Goal: Browse casually

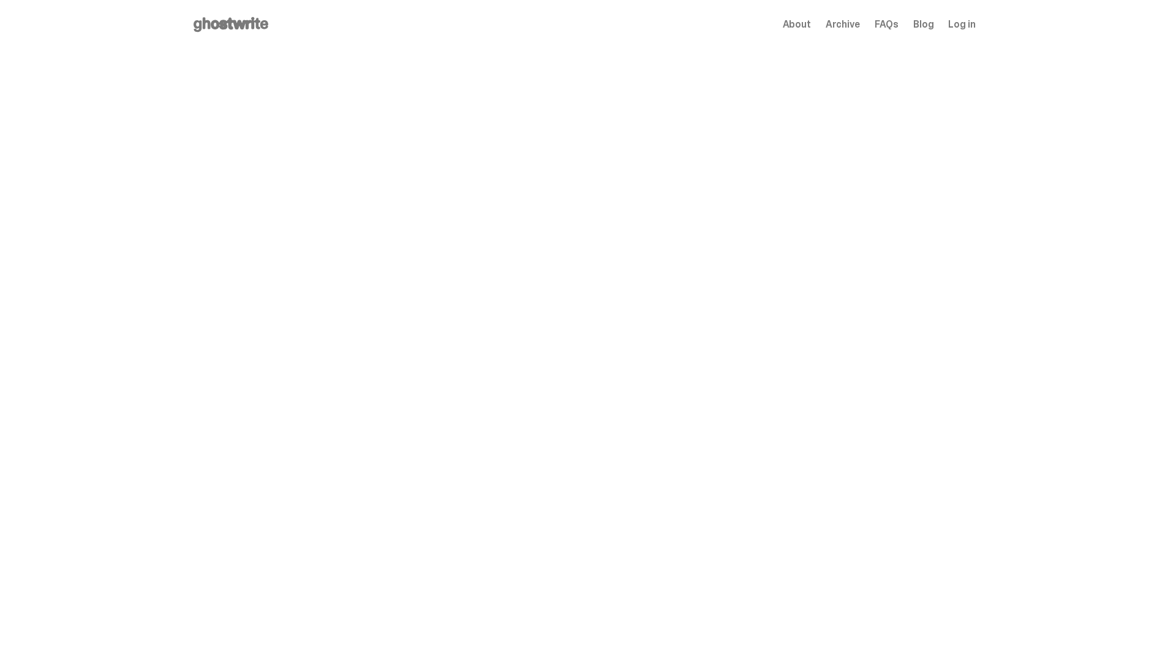
scroll to position [1191, 0]
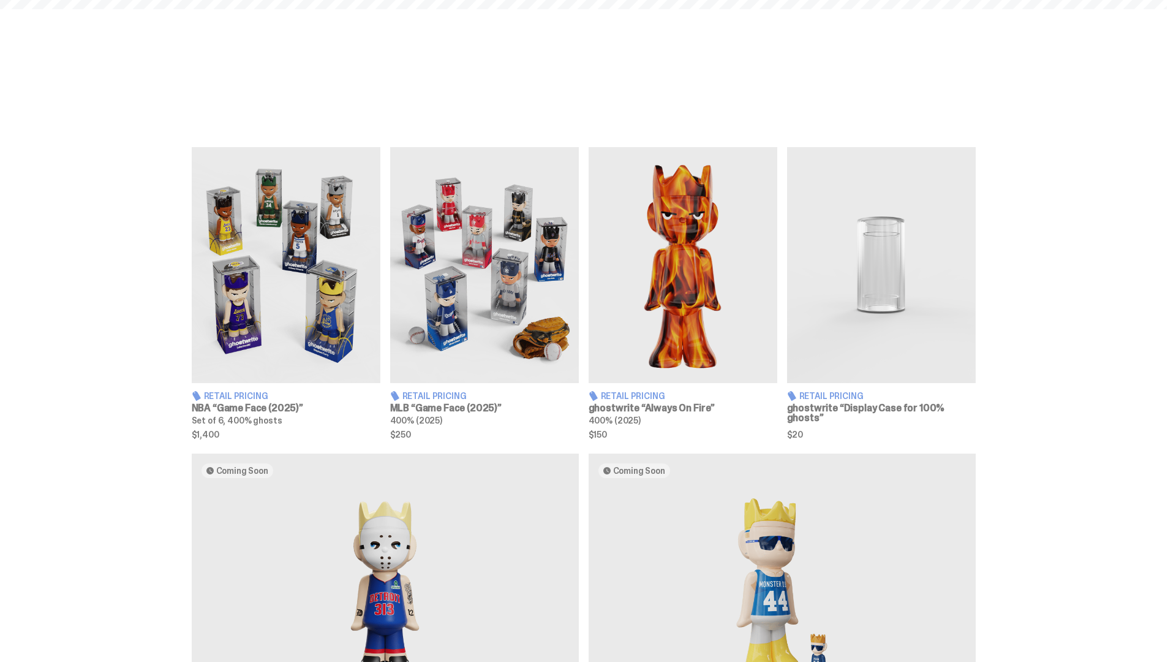
scroll to position [1786, 0]
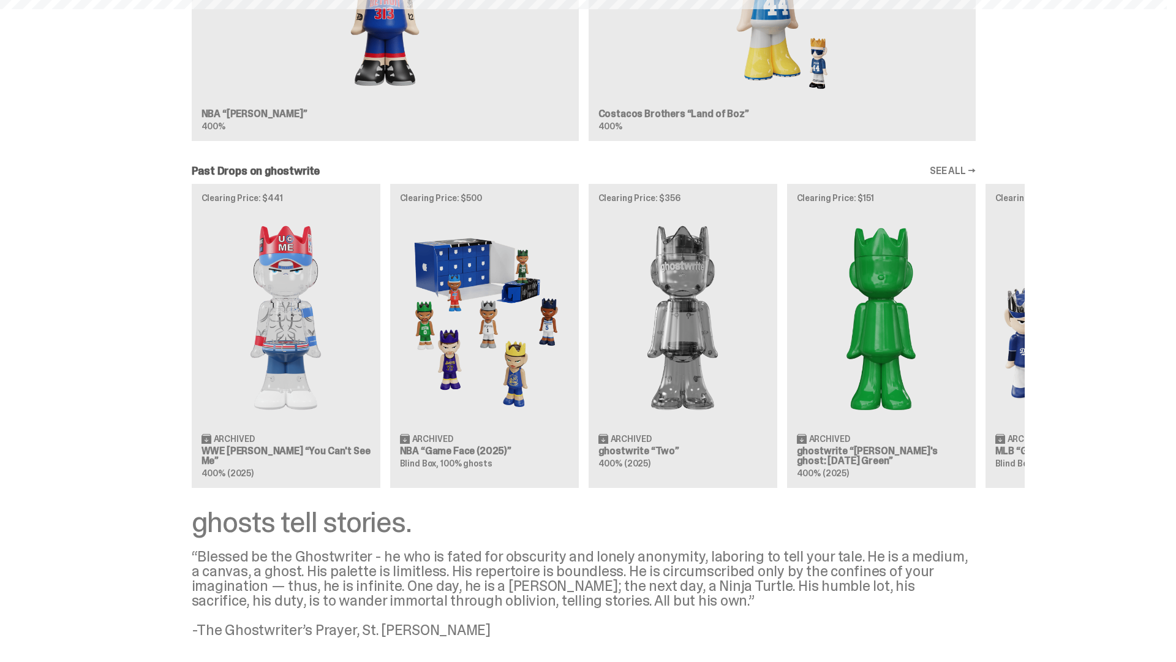
scroll to position [1868, 0]
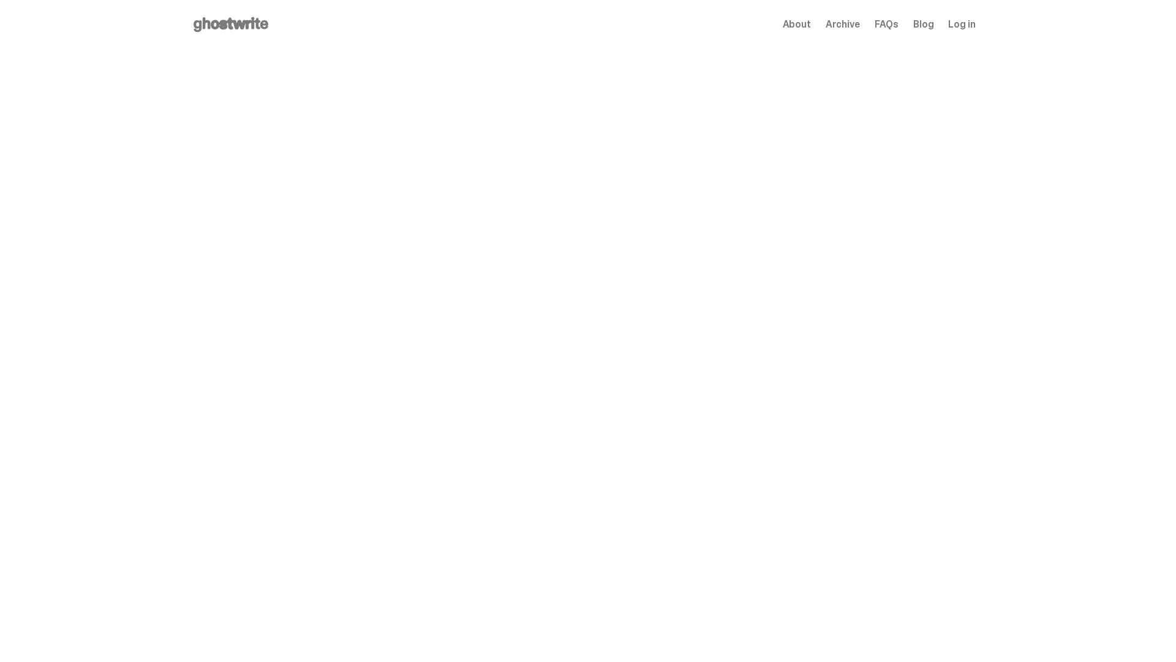
scroll to position [1868, 0]
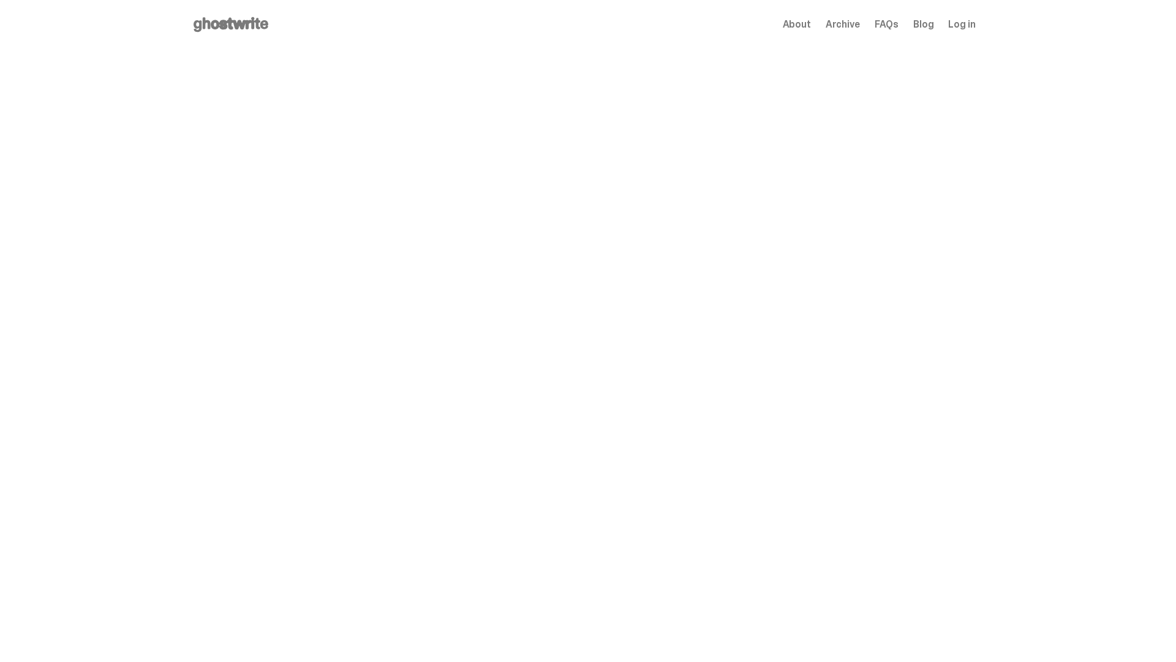
scroll to position [1868, 0]
